Goal: Task Accomplishment & Management: Manage account settings

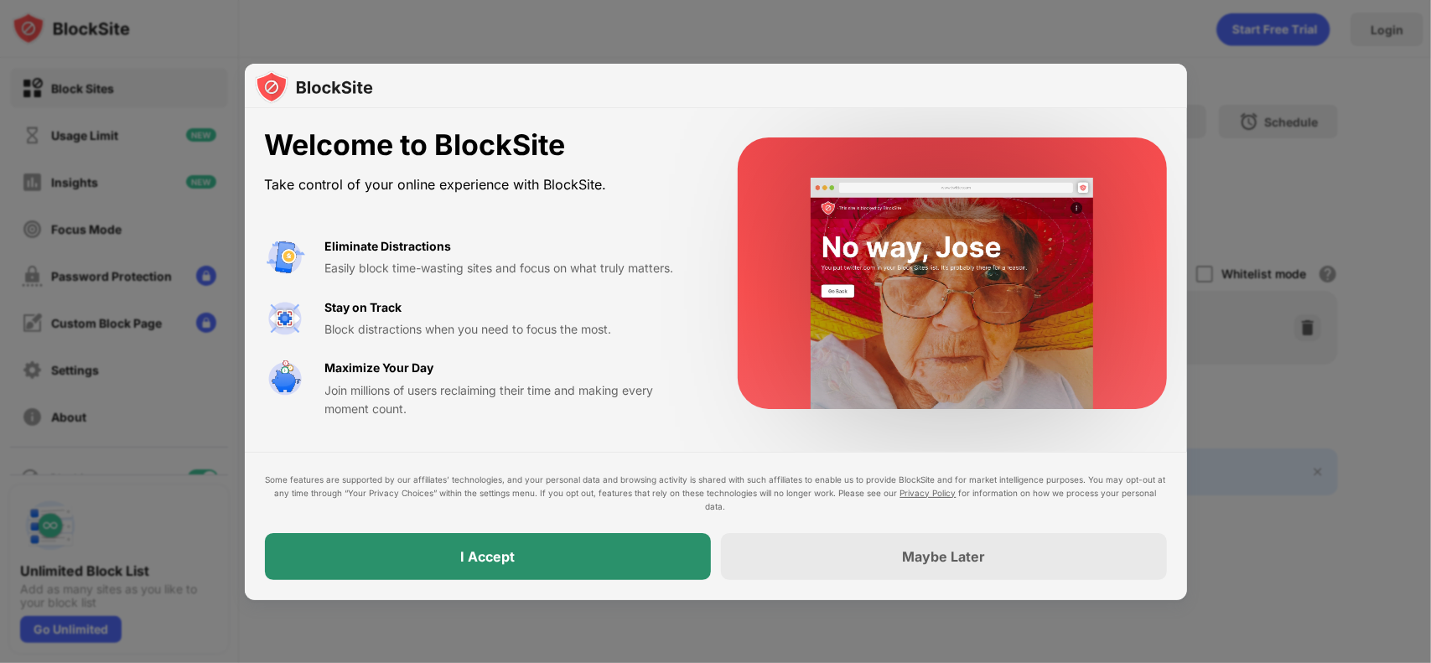
click at [521, 568] on div "I Accept" at bounding box center [488, 556] width 446 height 47
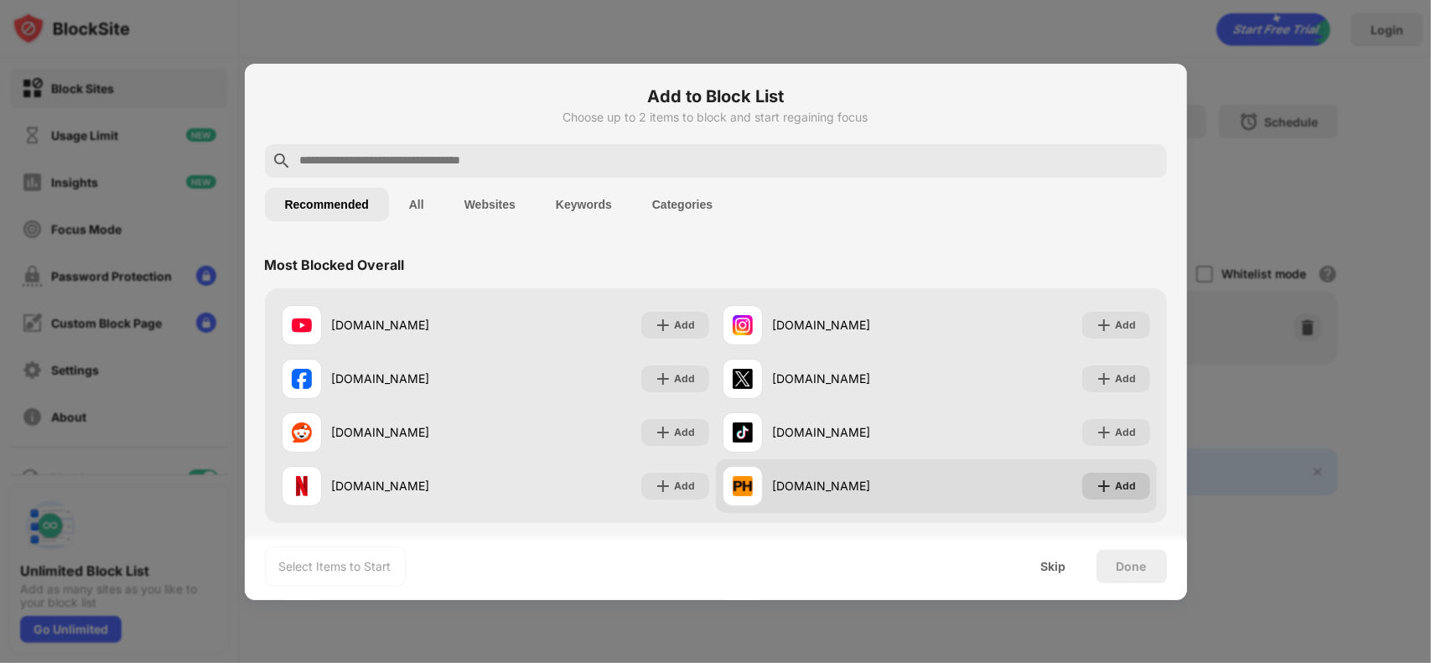
click at [1096, 485] on img at bounding box center [1104, 486] width 17 height 17
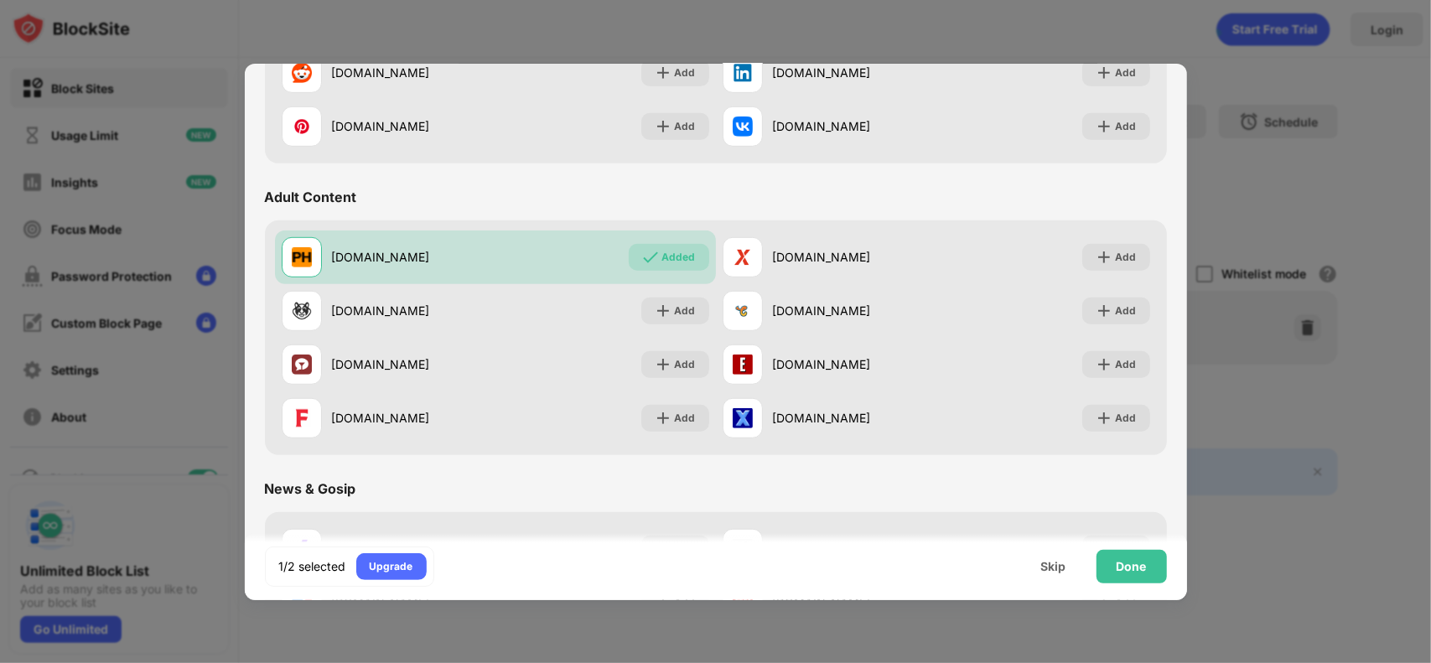
scroll to position [671, 0]
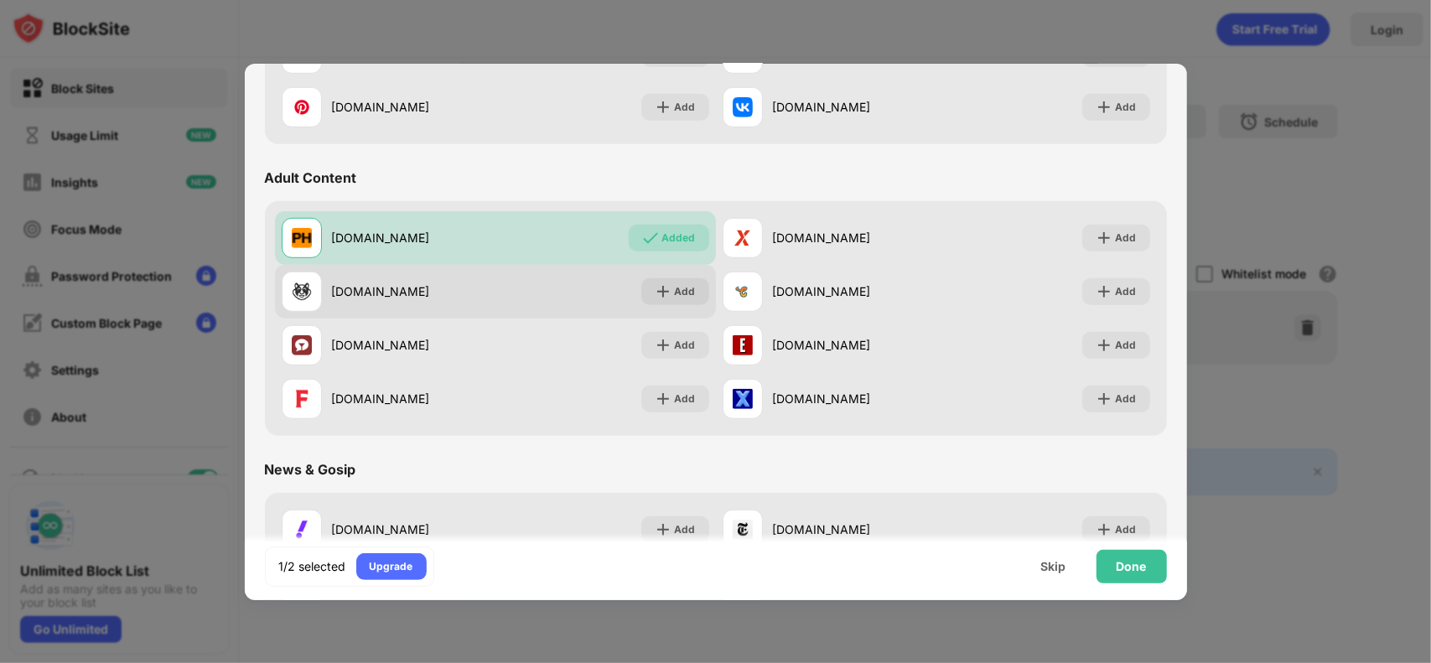
click at [690, 276] on div "xhamster.com Add" at bounding box center [495, 292] width 441 height 54
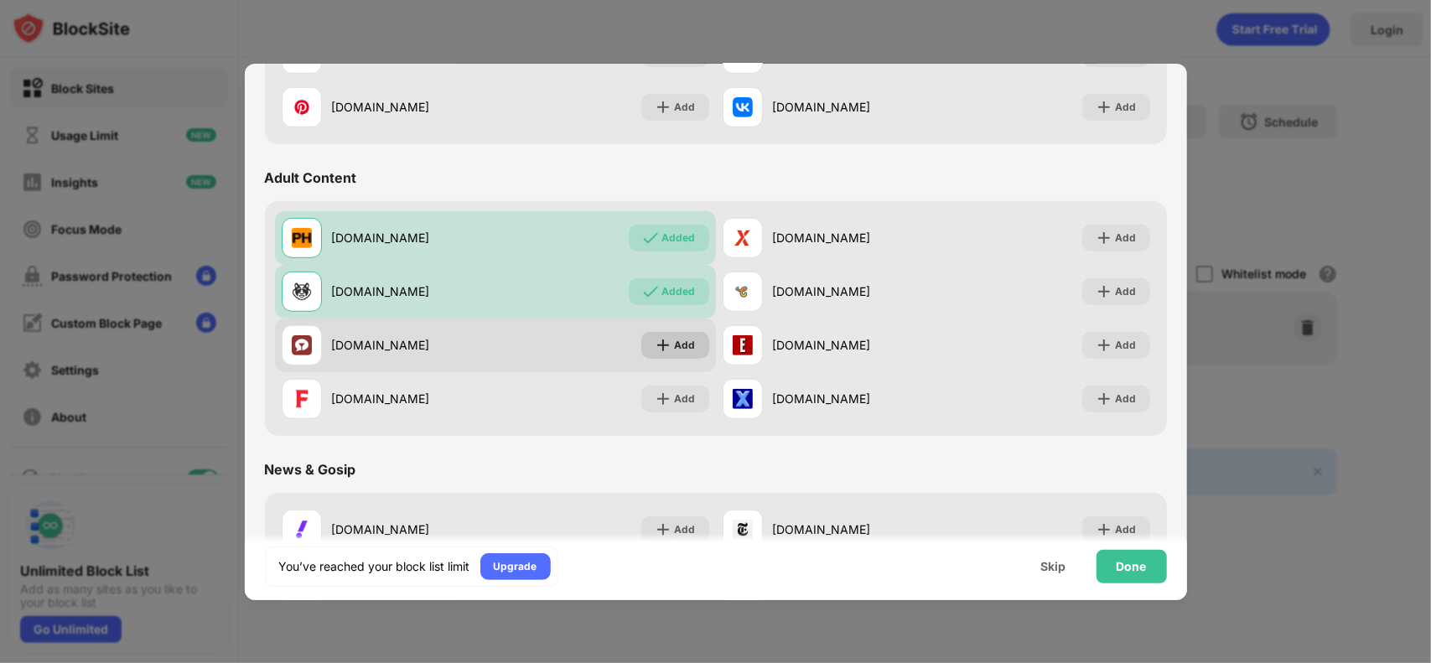
click at [660, 351] on img at bounding box center [663, 345] width 17 height 17
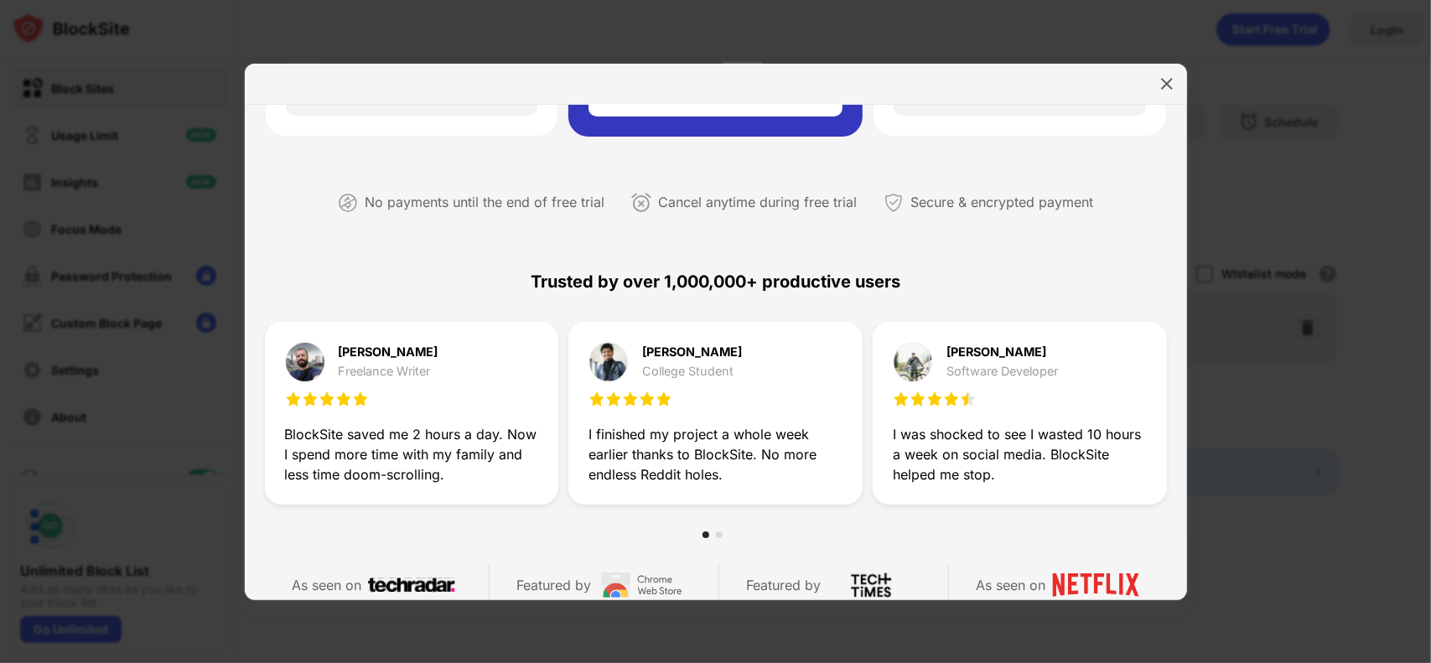
scroll to position [335, 0]
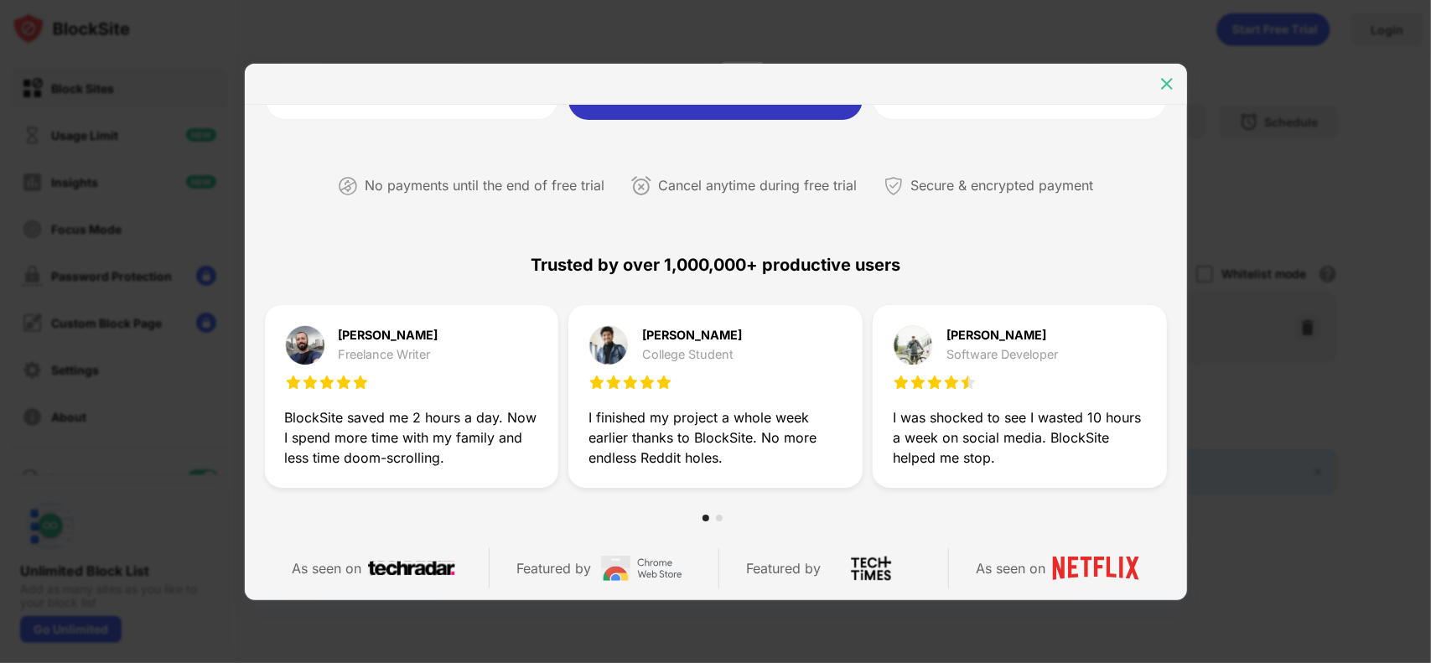
click at [1156, 87] on div at bounding box center [1166, 83] width 27 height 27
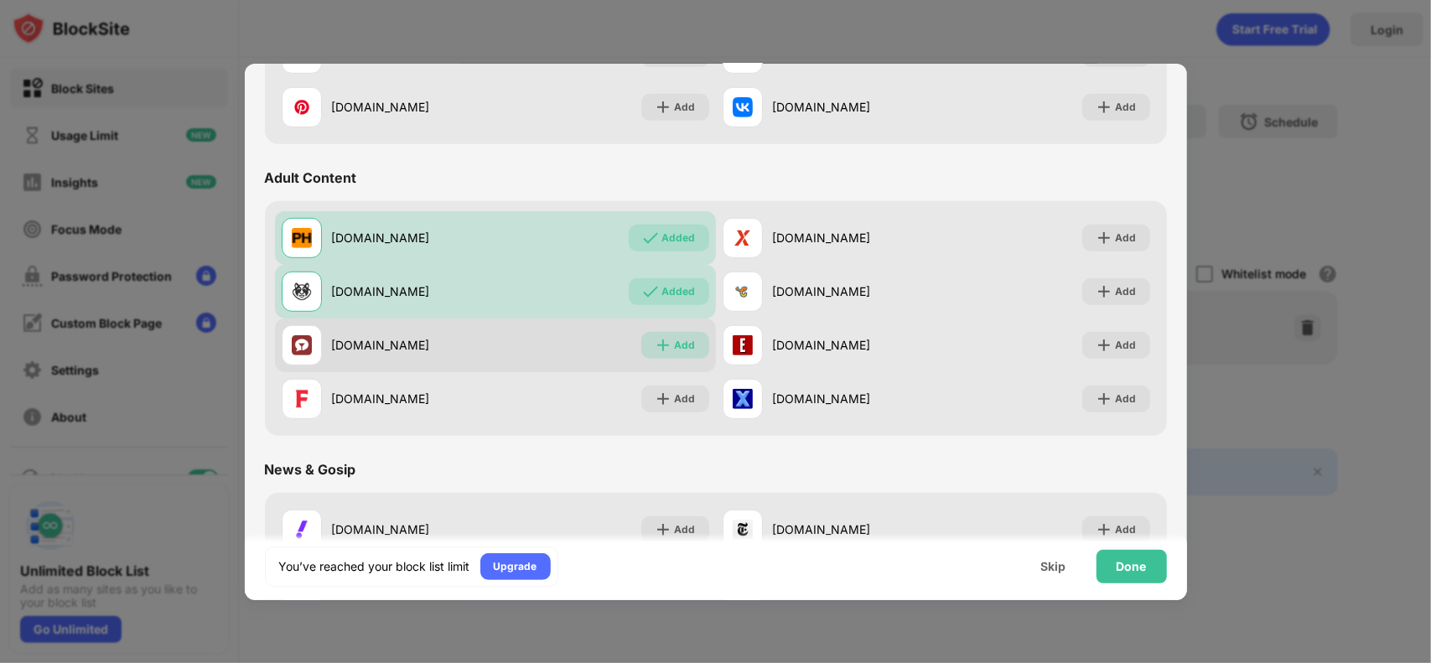
click at [655, 340] on img at bounding box center [663, 345] width 17 height 17
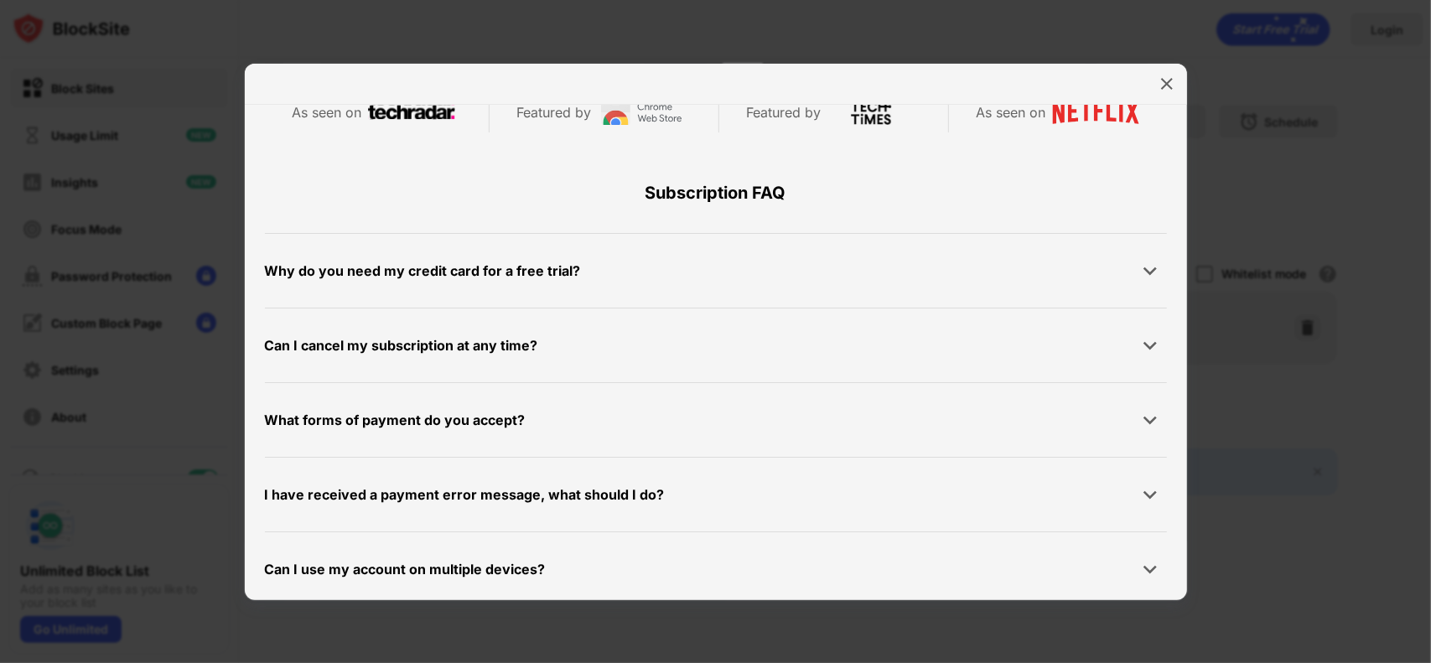
scroll to position [796, 0]
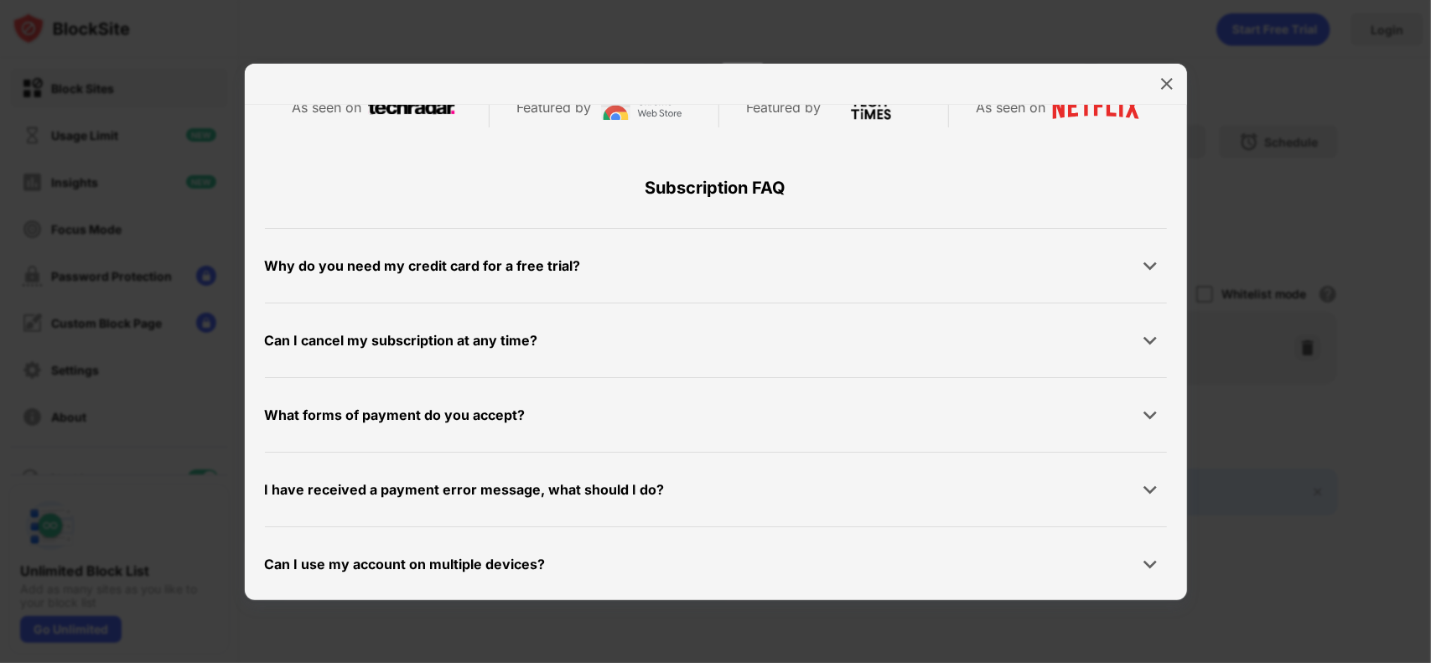
click at [539, 264] on div "Why do you need my credit card for a free trial?" at bounding box center [423, 266] width 316 height 24
click at [1162, 90] on img at bounding box center [1166, 83] width 17 height 17
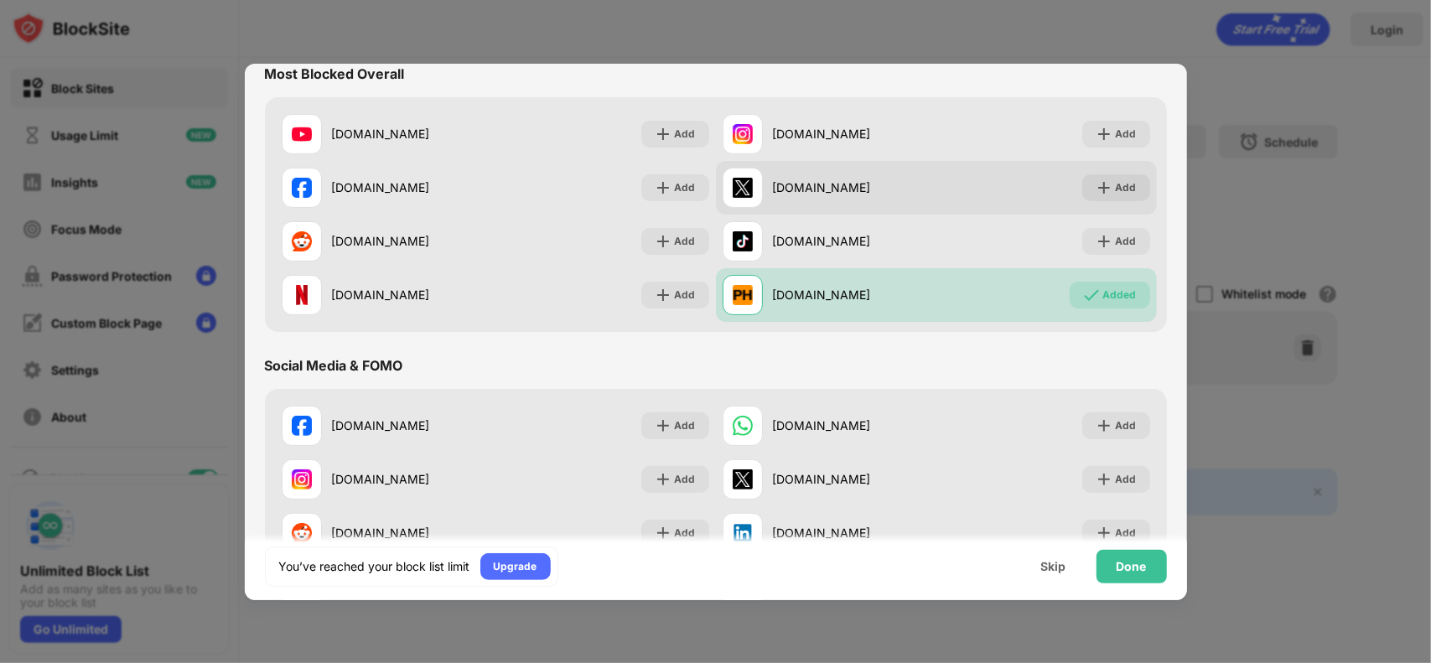
scroll to position [587, 0]
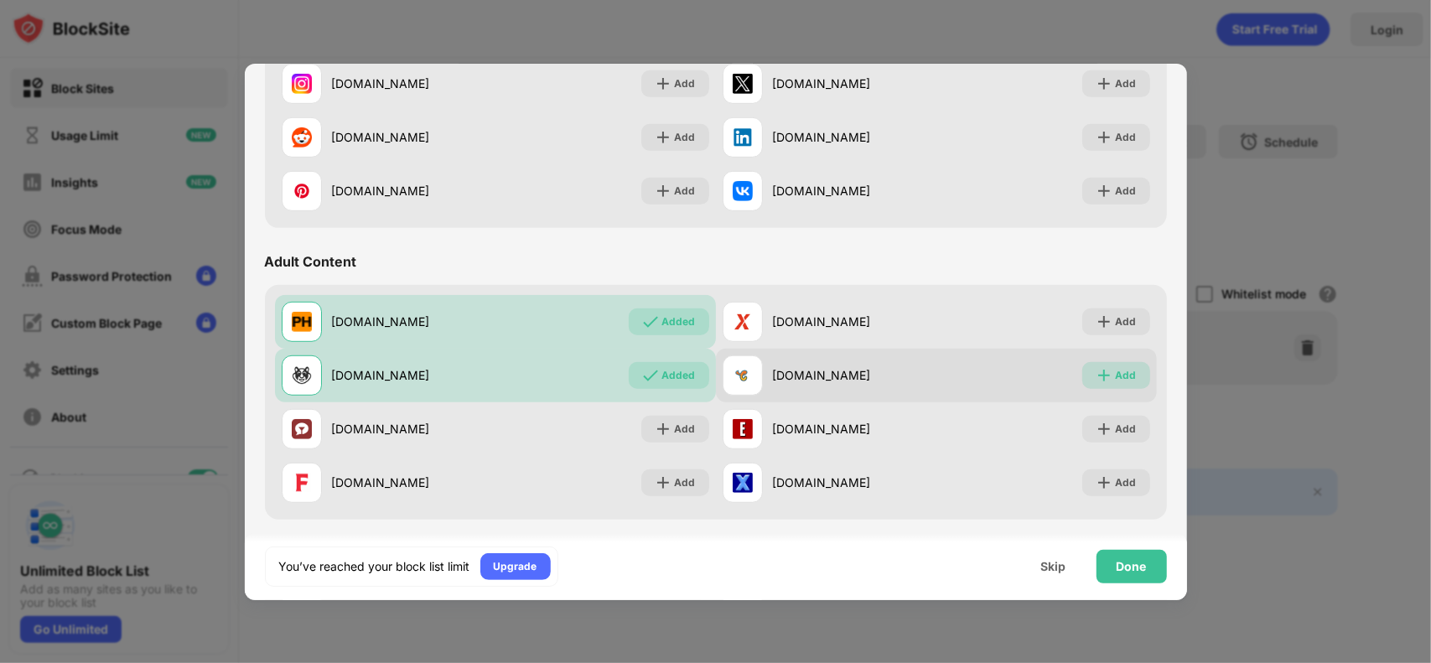
click at [1120, 377] on div "Add" at bounding box center [1126, 375] width 21 height 17
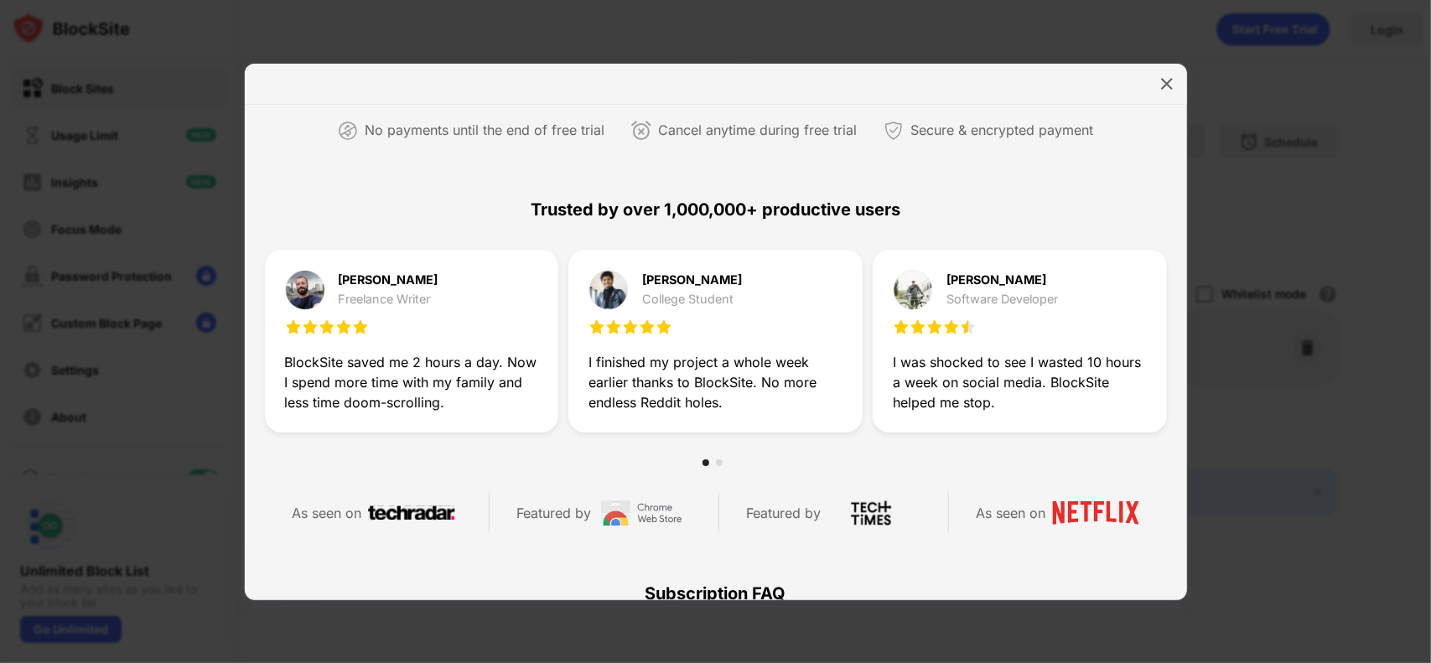
scroll to position [377, 0]
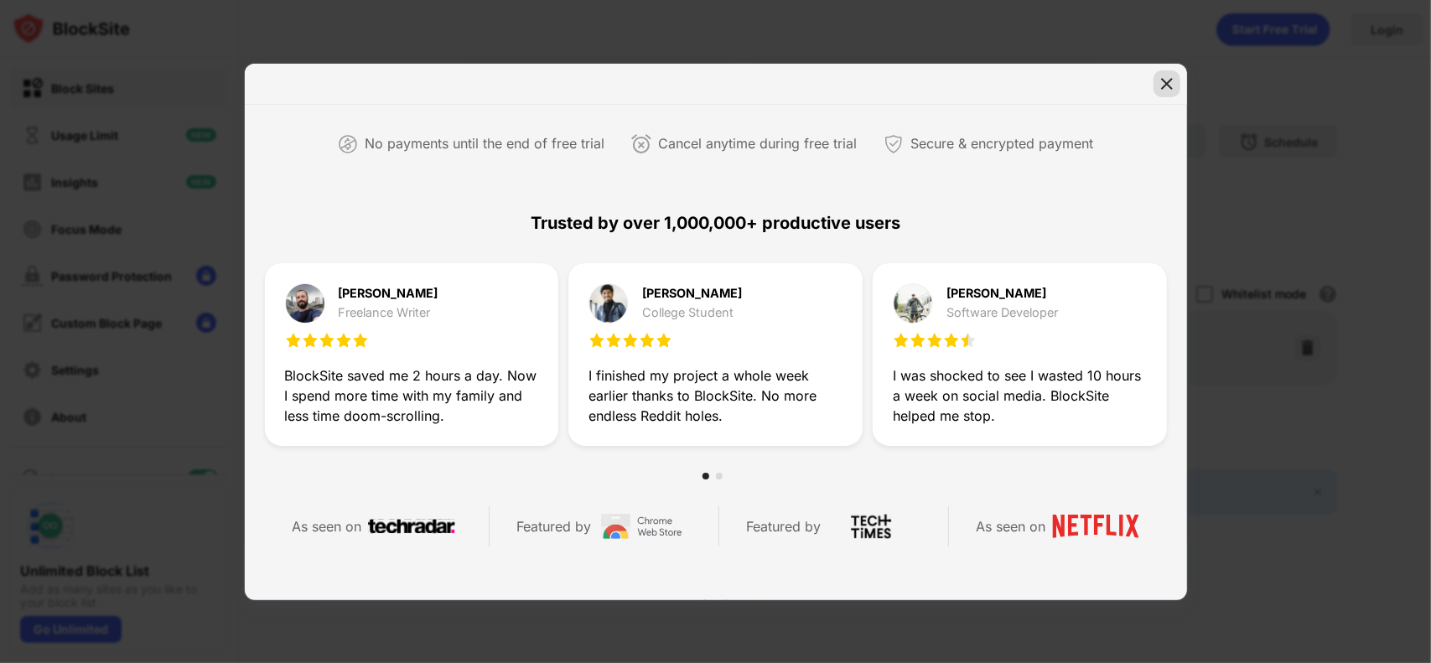
click at [1163, 85] on img at bounding box center [1166, 83] width 17 height 17
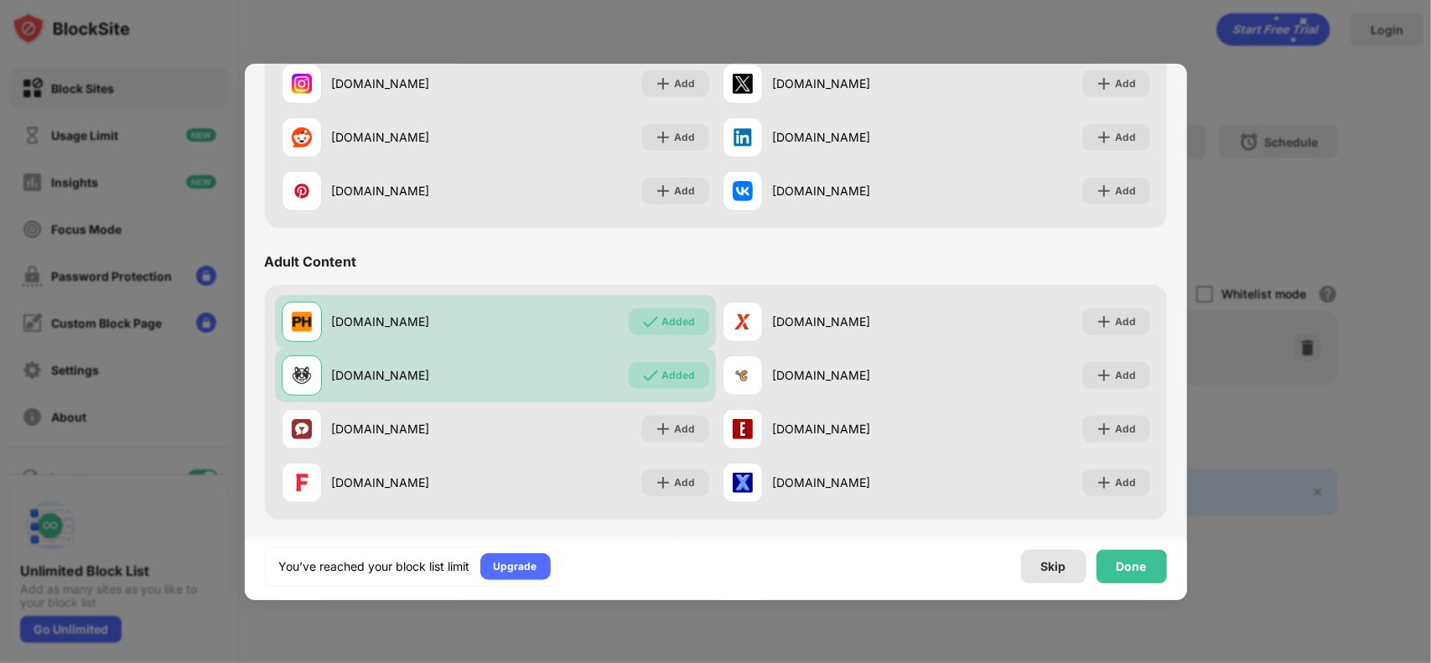
click at [1048, 561] on div "Skip" at bounding box center [1053, 566] width 25 height 13
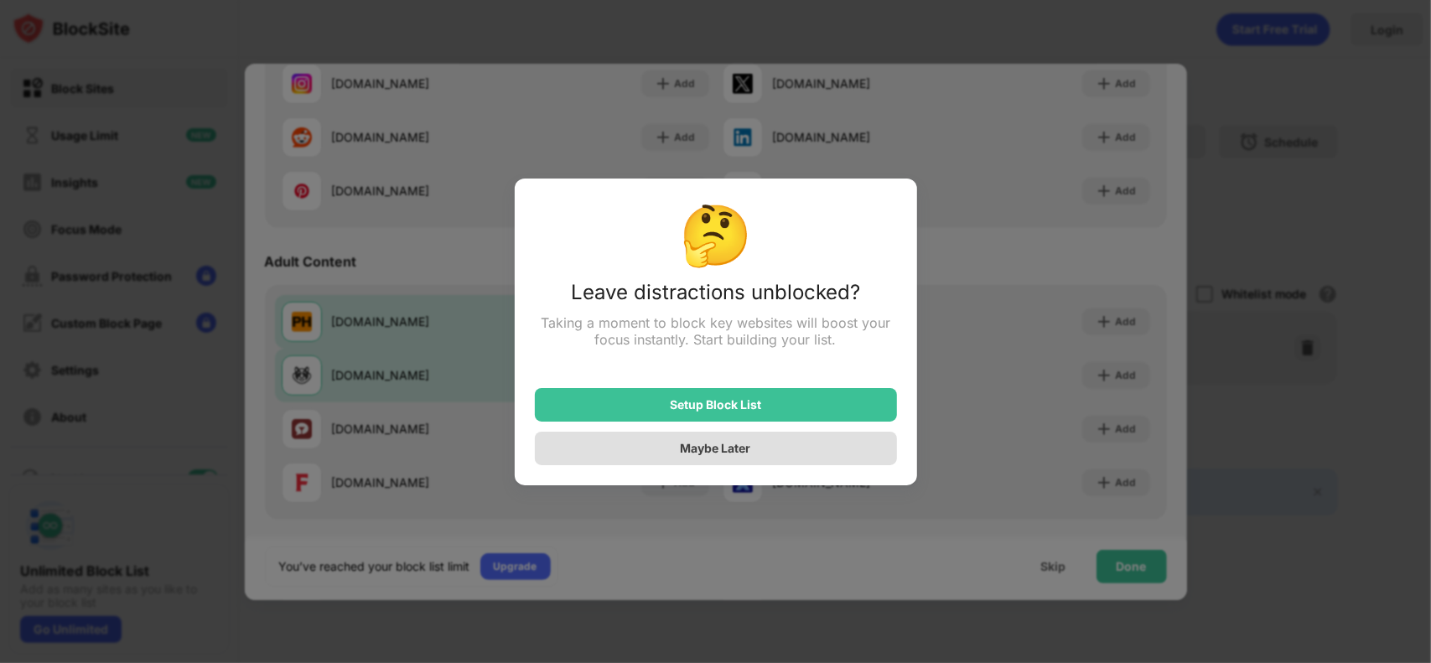
click at [769, 448] on div "Maybe Later" at bounding box center [716, 449] width 362 height 34
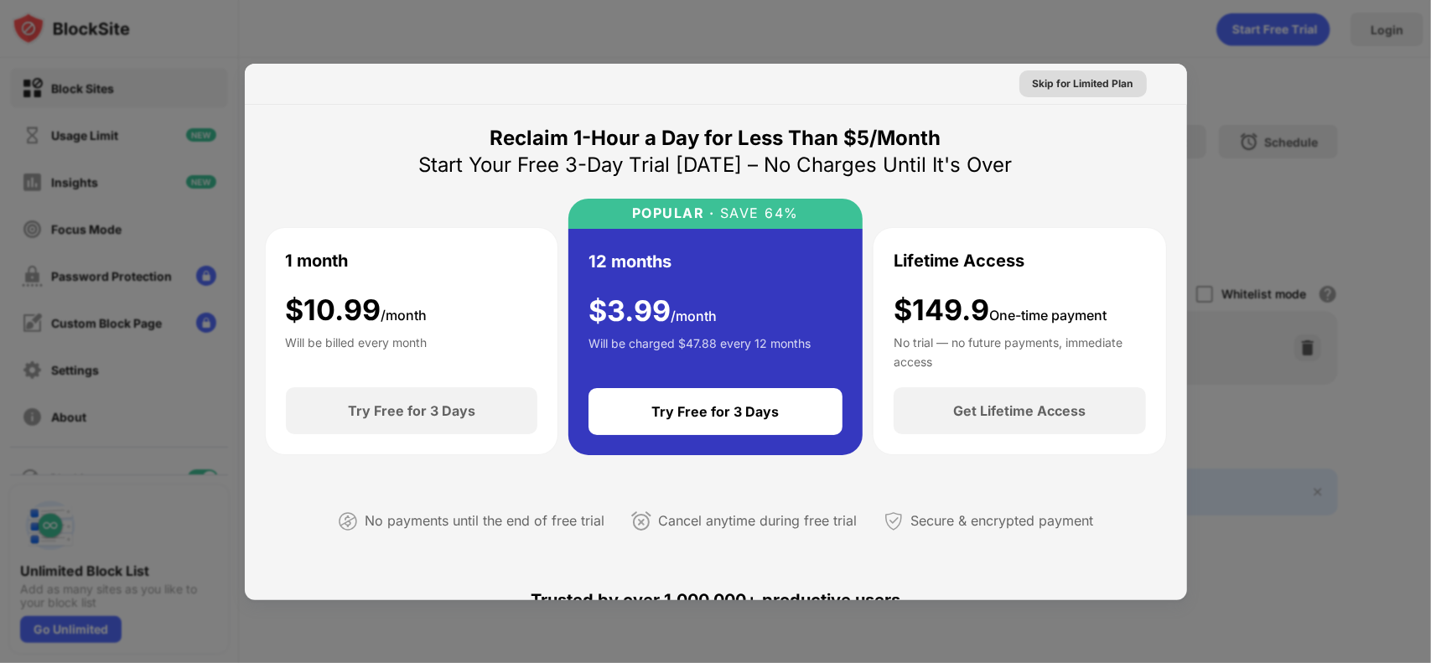
click at [1080, 88] on div "Skip for Limited Plan" at bounding box center [1083, 83] width 101 height 17
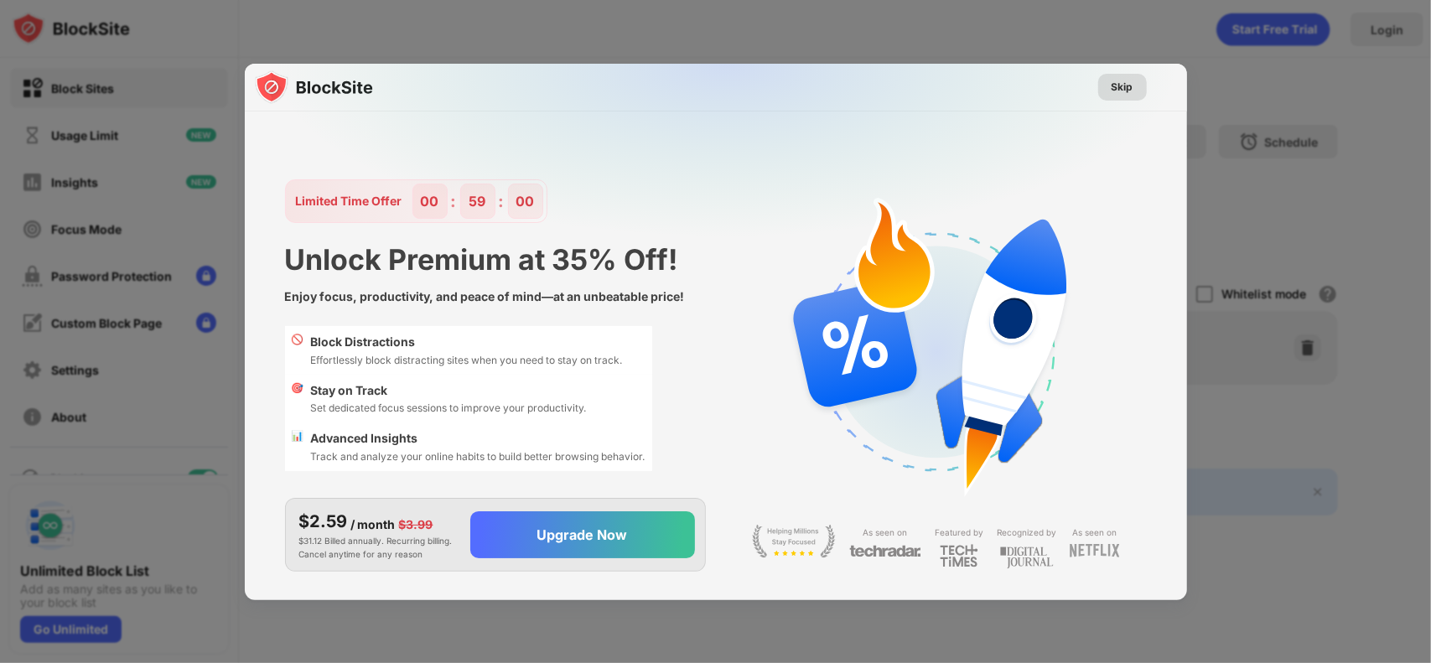
click at [1127, 95] on div "Skip" at bounding box center [1122, 87] width 49 height 27
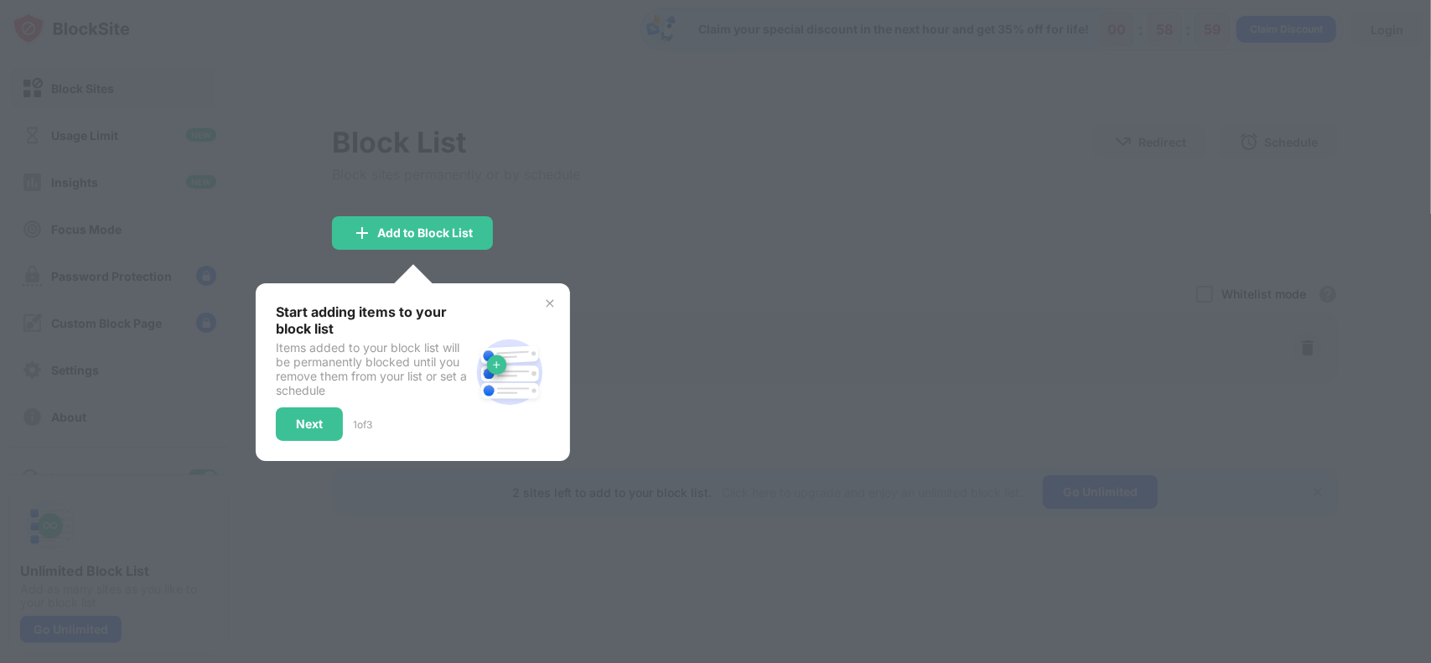
click at [660, 226] on div at bounding box center [715, 331] width 1431 height 663
click at [308, 420] on div "Next" at bounding box center [309, 423] width 27 height 13
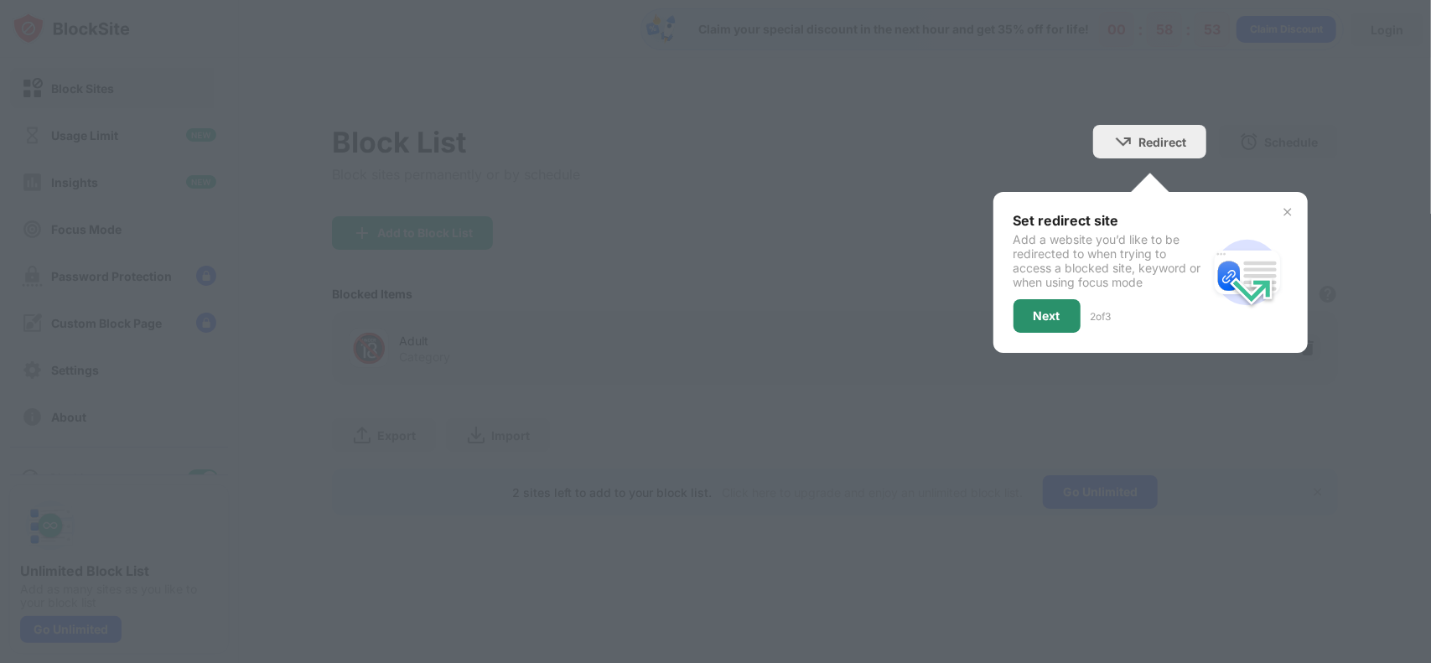
click at [1049, 323] on div "Next" at bounding box center [1046, 316] width 67 height 34
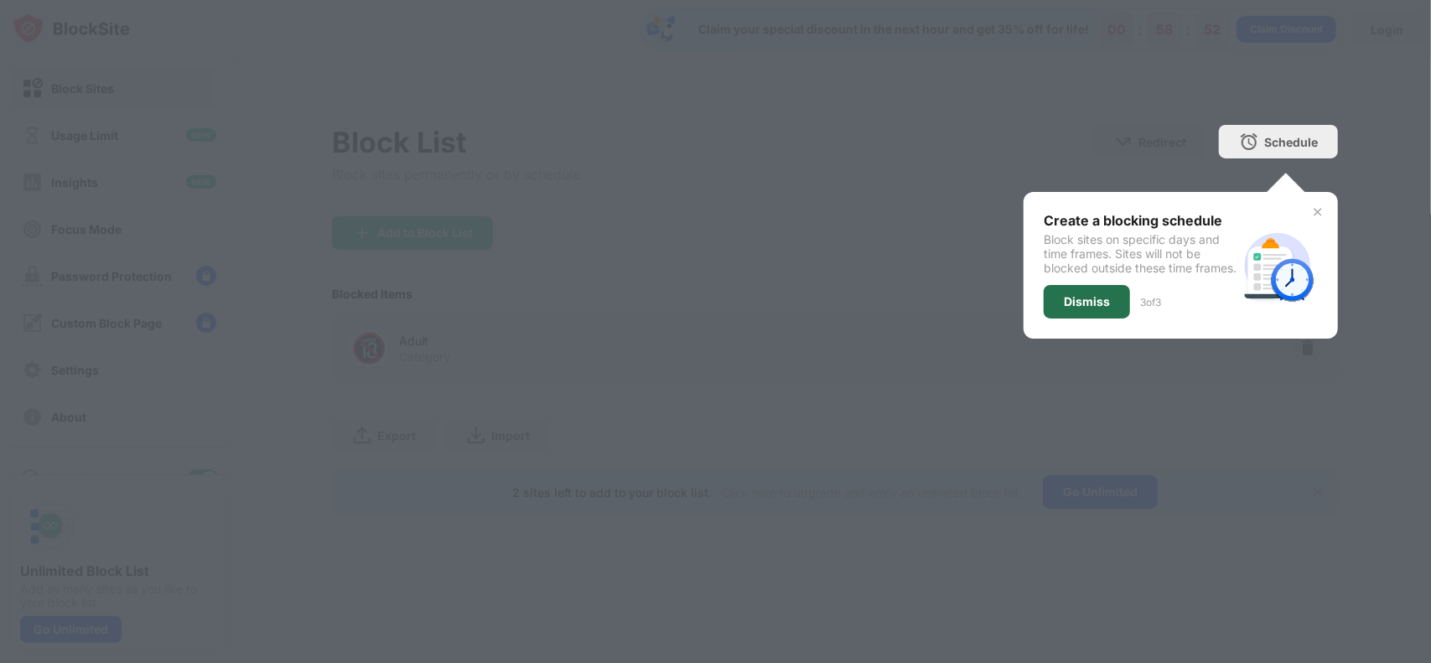
click at [1062, 313] on div "Dismiss" at bounding box center [1087, 302] width 86 height 34
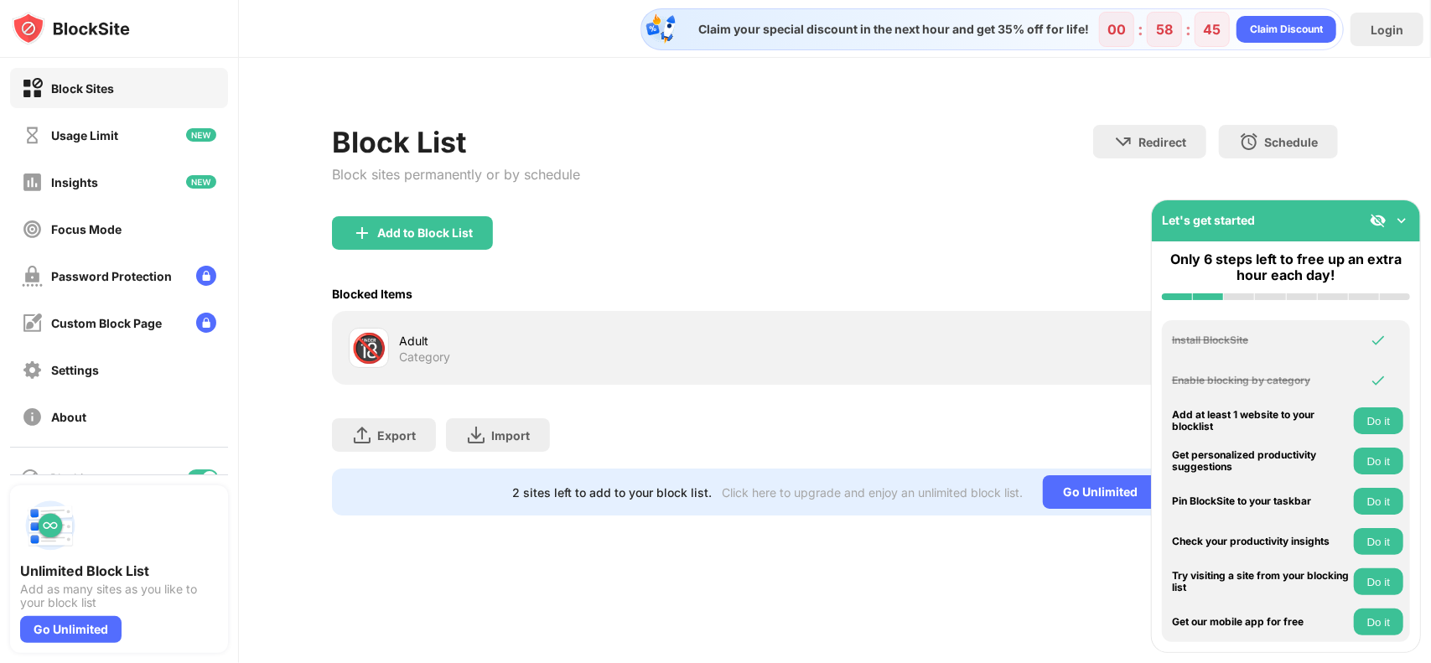
click at [493, 338] on div "Adult" at bounding box center [617, 341] width 436 height 18
click at [461, 215] on div "Block List Block sites permanently or by schedule Redirect Choose a site to be …" at bounding box center [835, 310] width 1006 height 411
click at [438, 233] on div "Add to Block List" at bounding box center [425, 232] width 96 height 13
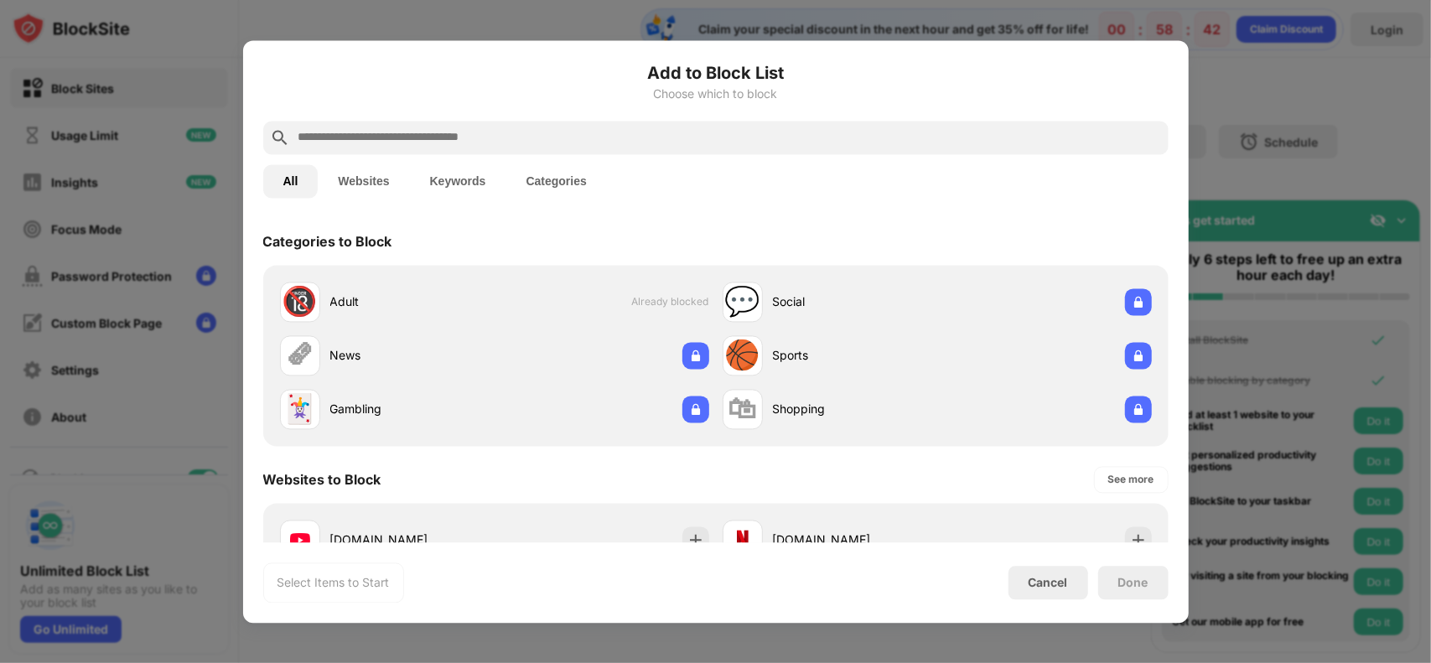
click at [351, 128] on input "text" at bounding box center [729, 137] width 865 height 20
paste input "**********"
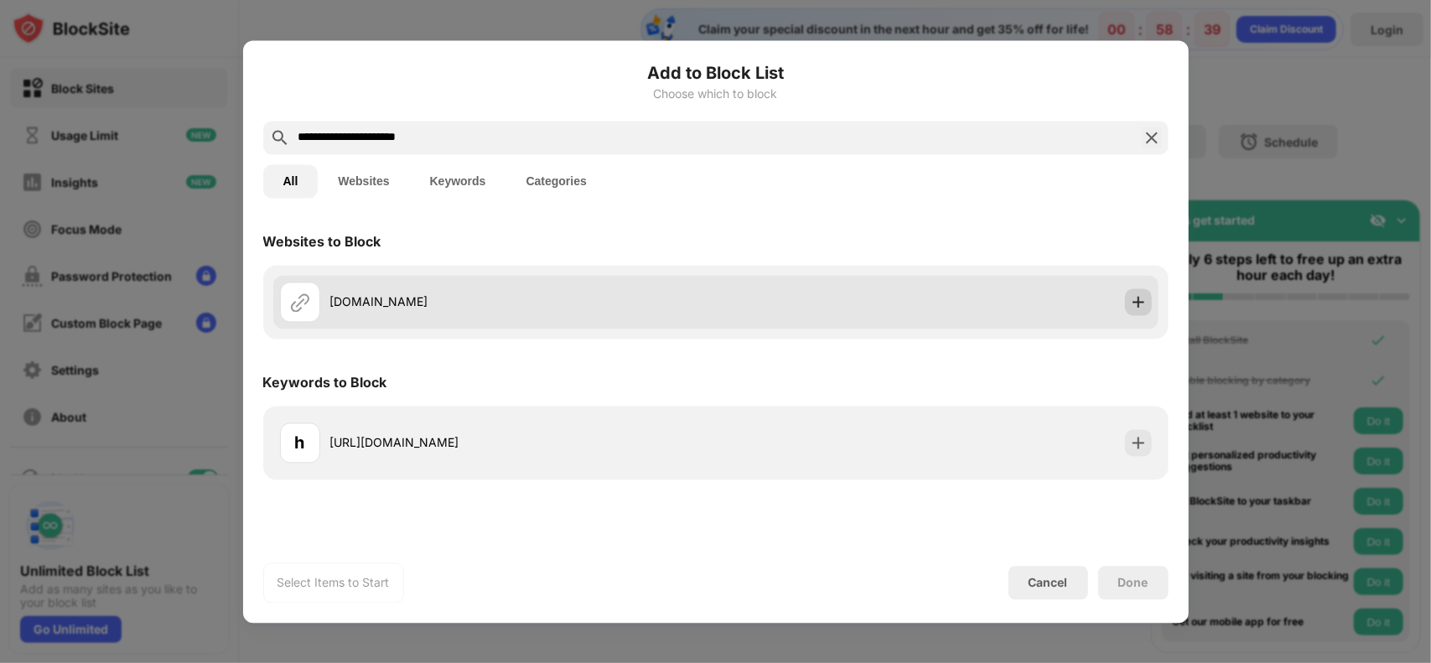
type input "**********"
click at [1125, 301] on div at bounding box center [1138, 301] width 27 height 27
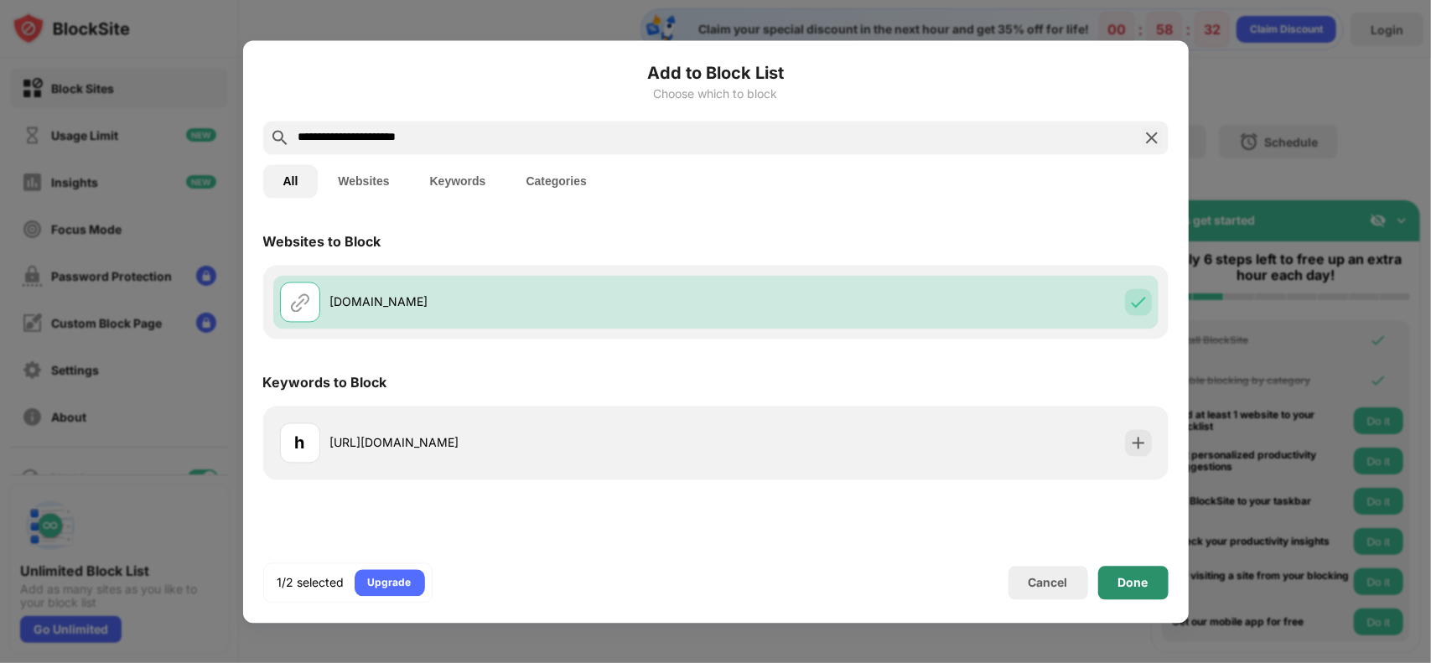
click at [1142, 581] on div "Done" at bounding box center [1133, 582] width 30 height 13
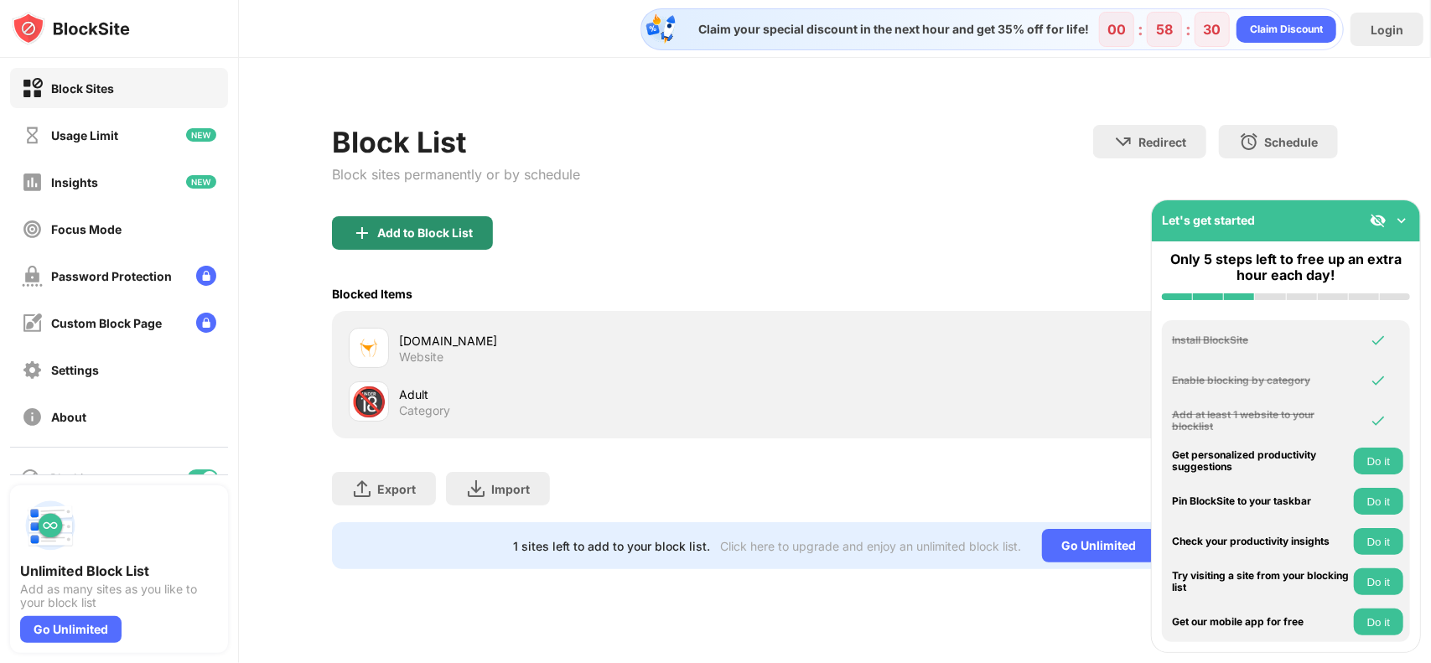
click at [407, 246] on div "Add to Block List" at bounding box center [412, 233] width 161 height 34
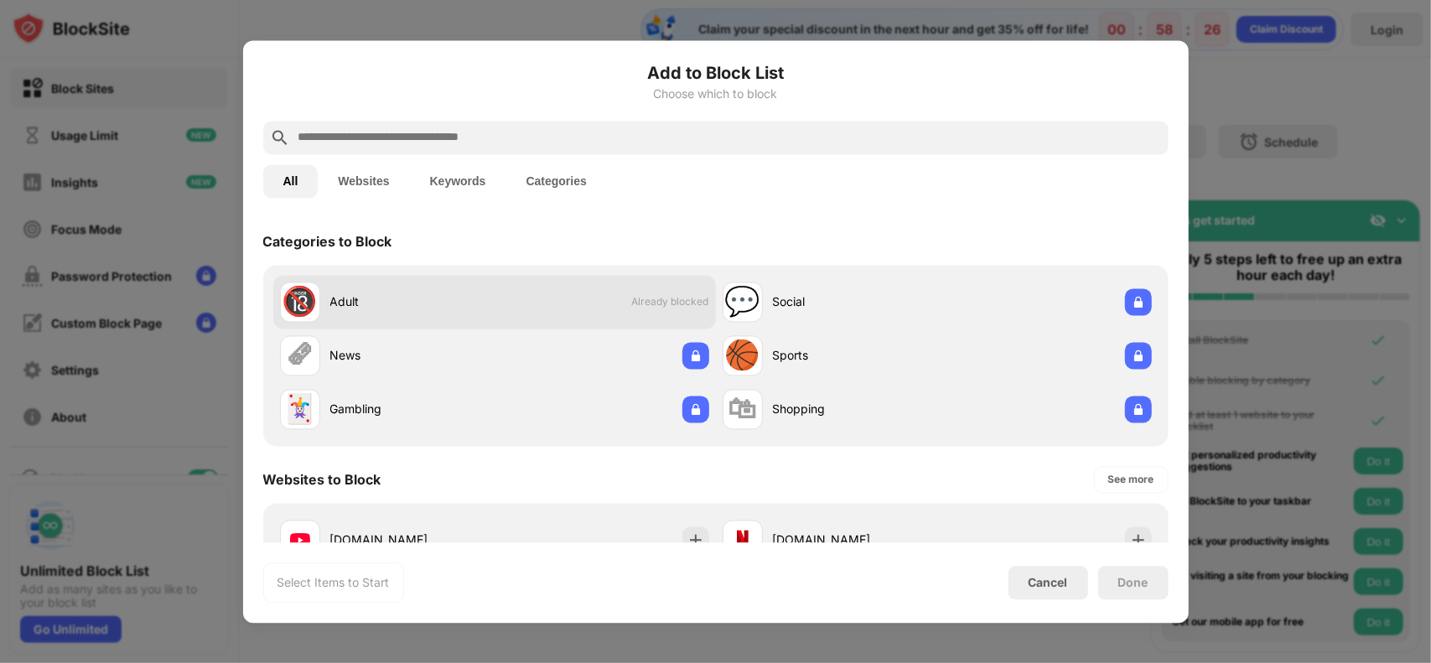
click at [406, 309] on div "Adult" at bounding box center [412, 302] width 164 height 18
click at [312, 301] on div "🔞" at bounding box center [299, 302] width 35 height 34
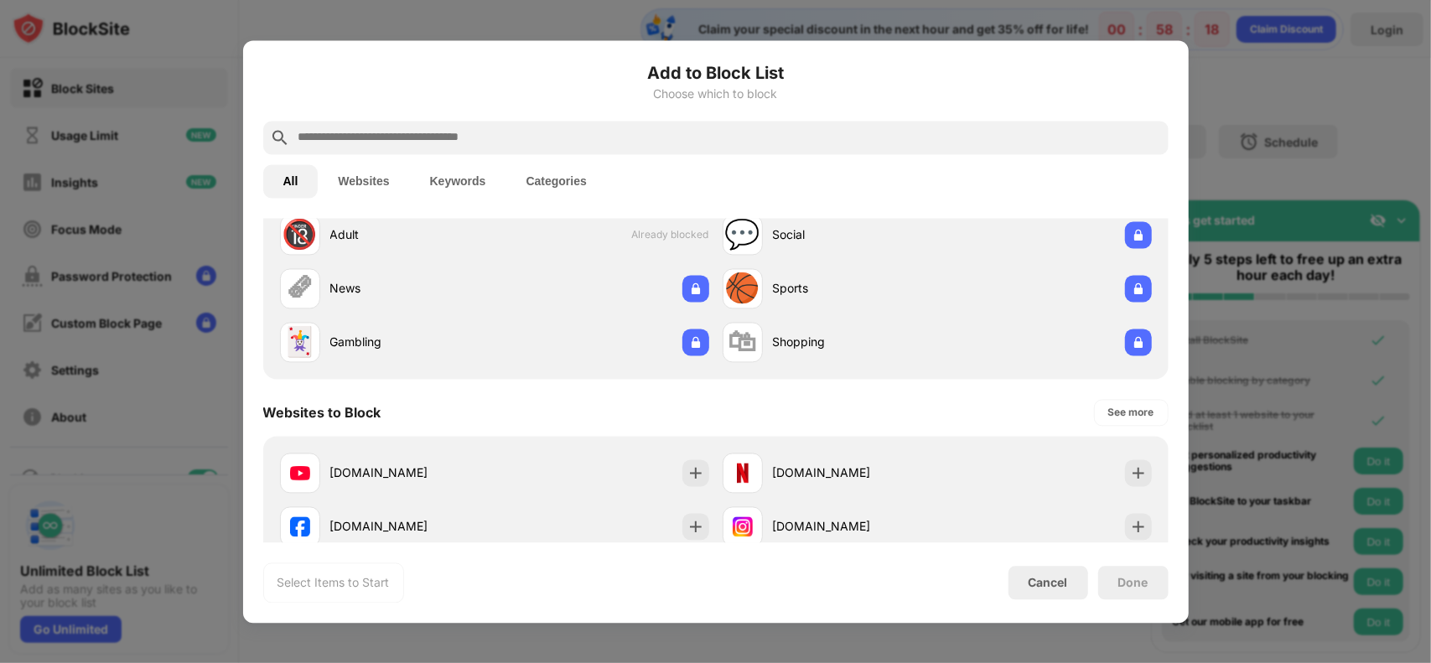
scroll to position [251, 0]
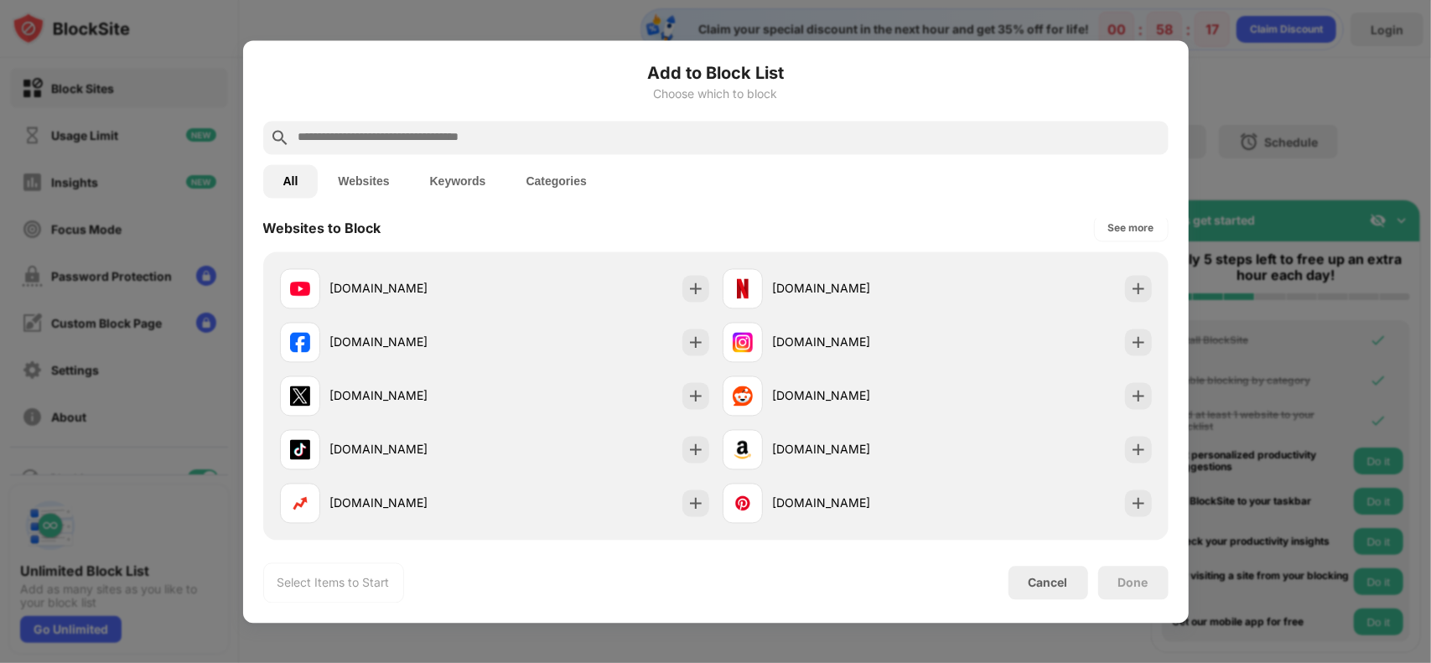
click at [359, 179] on button "Websites" at bounding box center [363, 181] width 91 height 34
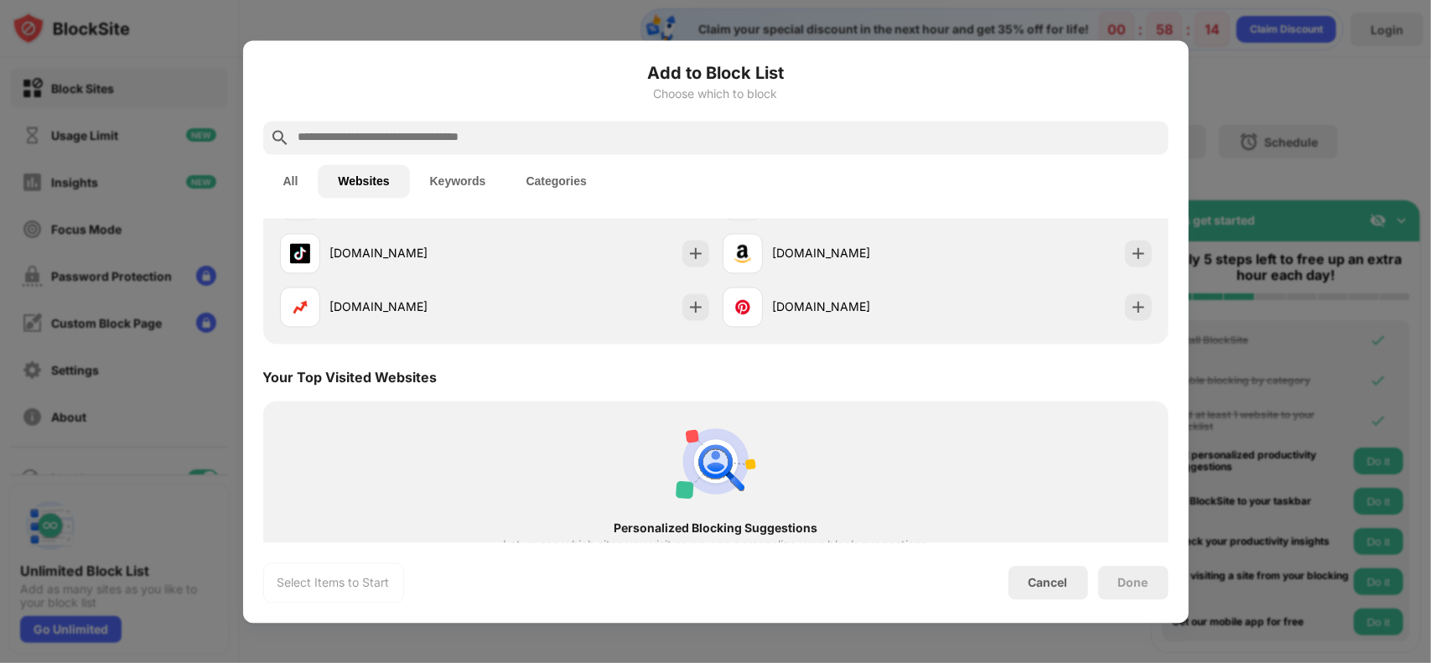
scroll to position [0, 0]
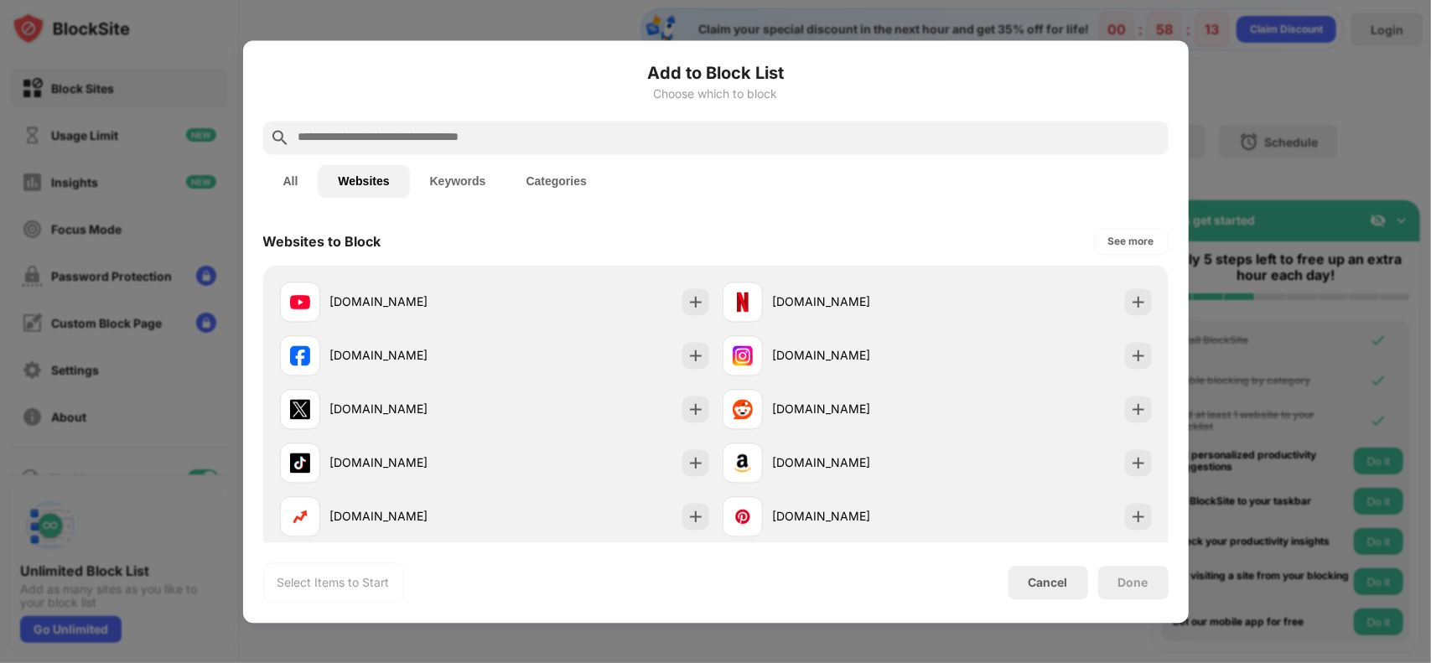
click at [432, 134] on input "text" at bounding box center [729, 137] width 865 height 20
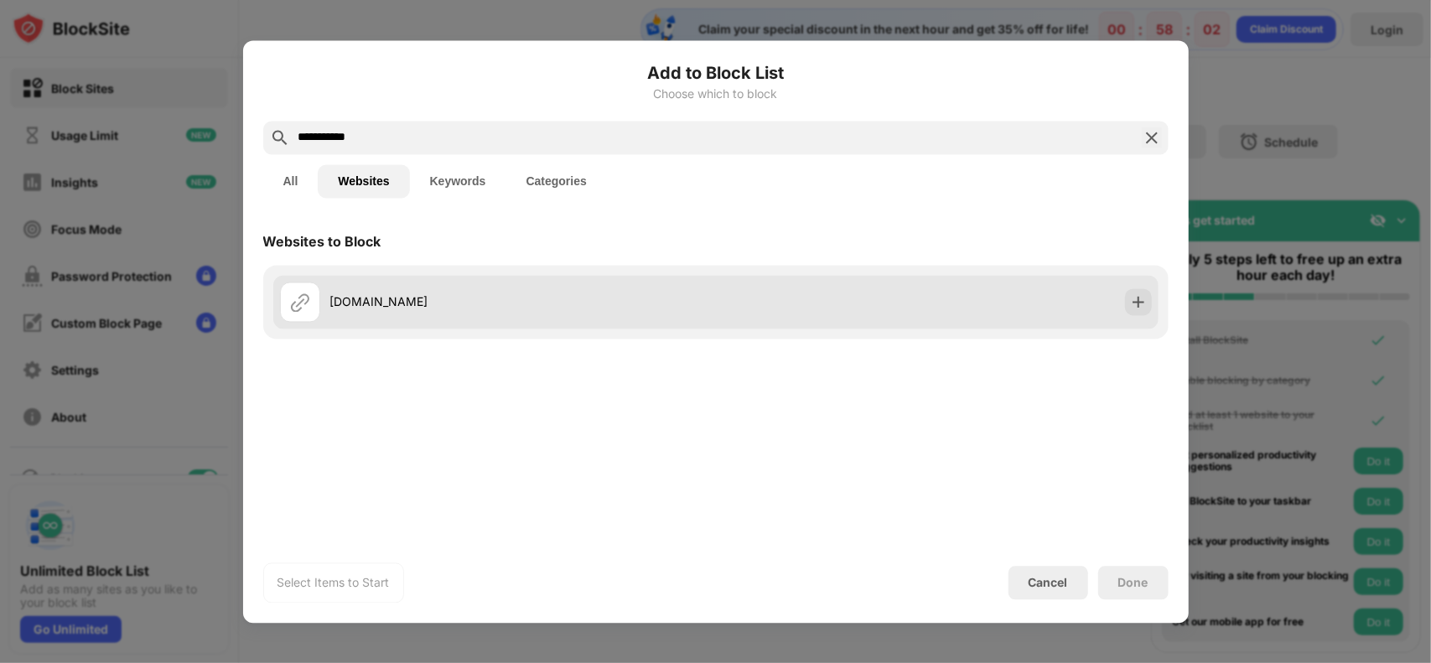
type input "**********"
click at [1131, 309] on img at bounding box center [1138, 301] width 17 height 17
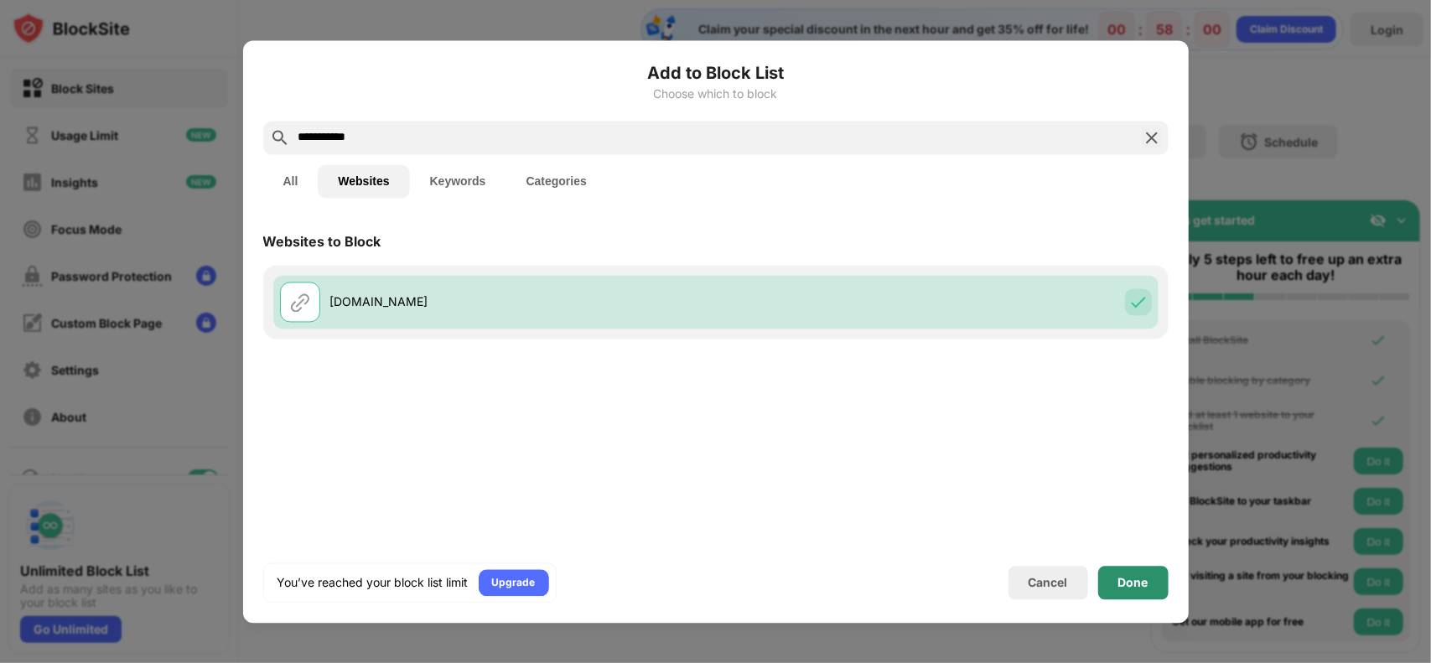
click at [1123, 587] on div "Done" at bounding box center [1133, 582] width 30 height 13
